Goal: Use online tool/utility

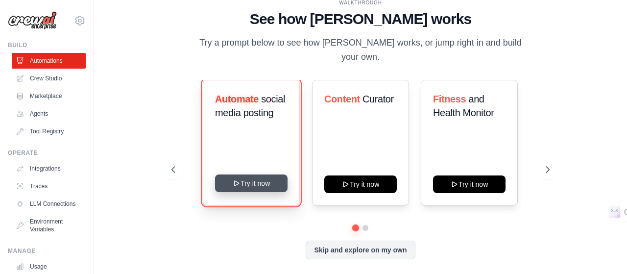
click at [226, 174] on button "Try it now" at bounding box center [251, 183] width 72 height 18
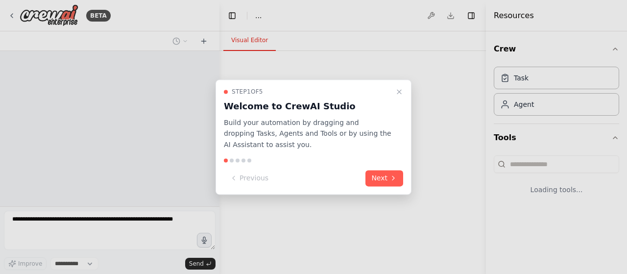
select select "****"
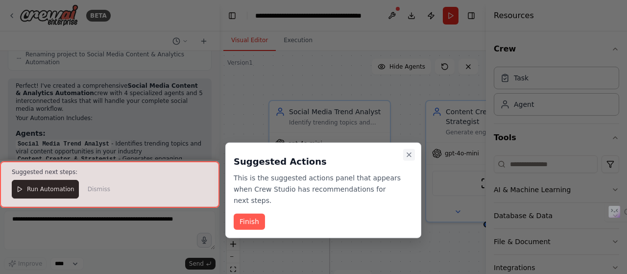
click at [410, 149] on button "Close walkthrough" at bounding box center [409, 155] width 12 height 12
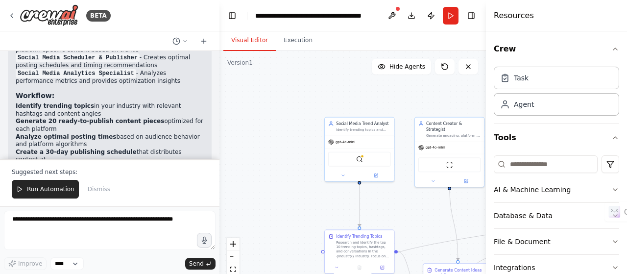
drag, startPoint x: 344, startPoint y: 205, endPoint x: 323, endPoint y: 192, distance: 23.9
click at [323, 192] on div ".deletable-edge-delete-btn { width: 20px; height: 20px; border: 0px solid #ffff…" at bounding box center [352, 173] width 266 height 245
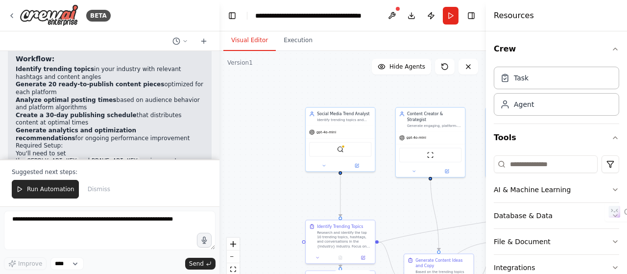
click at [320, 191] on div ".deletable-edge-delete-btn { width: 20px; height: 20px; border: 0px solid #ffff…" at bounding box center [352, 173] width 266 height 245
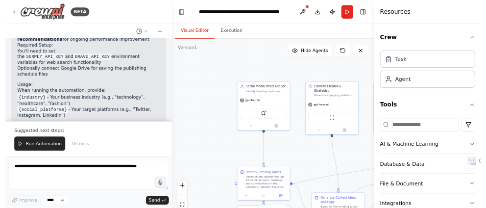
scroll to position [1482, 0]
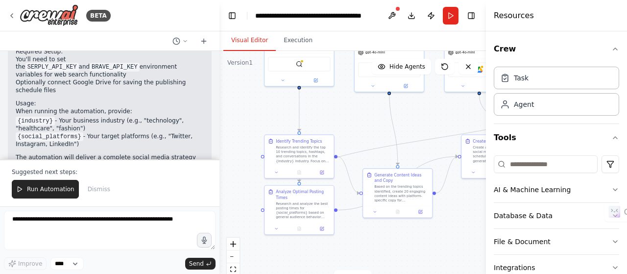
drag, startPoint x: 320, startPoint y: 191, endPoint x: 279, endPoint y: 106, distance: 94.6
click at [279, 106] on div ".deletable-edge-delete-btn { width: 20px; height: 20px; border: 0px solid #ffff…" at bounding box center [352, 173] width 266 height 245
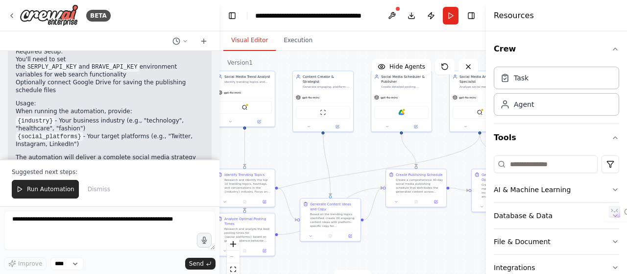
drag, startPoint x: 361, startPoint y: 130, endPoint x: 307, endPoint y: 166, distance: 64.6
click at [307, 166] on div ".deletable-edge-delete-btn { width: 20px; height: 20px; border: 0px solid #ffff…" at bounding box center [352, 173] width 266 height 245
click at [307, 161] on div ".deletable-edge-delete-btn { width: 20px; height: 20px; border: 0px solid #ffff…" at bounding box center [352, 173] width 266 height 245
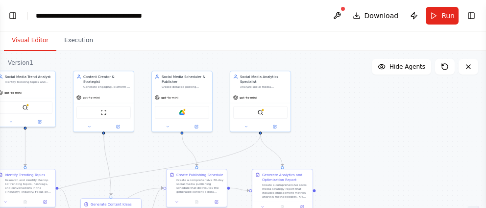
scroll to position [1063, 0]
